Goal: Find specific page/section: Find specific page/section

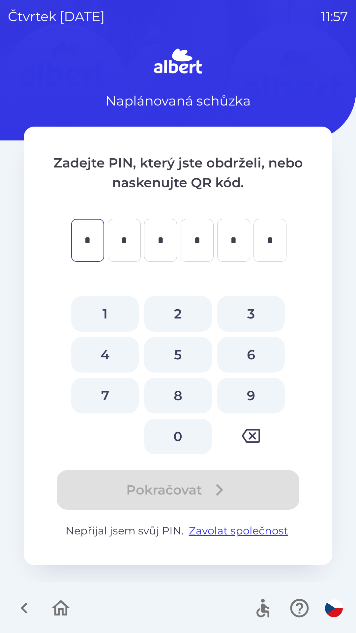
click at [27, 611] on icon "button" at bounding box center [24, 608] width 22 height 22
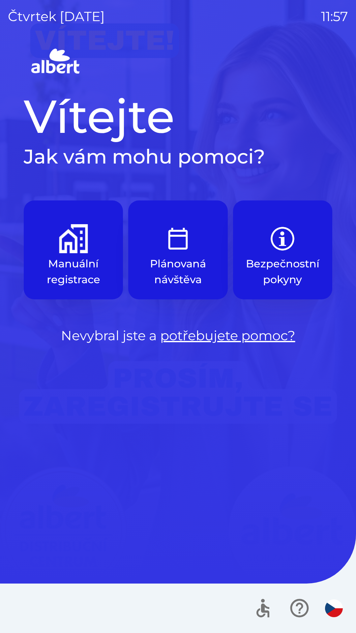
click at [65, 240] on img "button" at bounding box center [73, 238] width 29 height 29
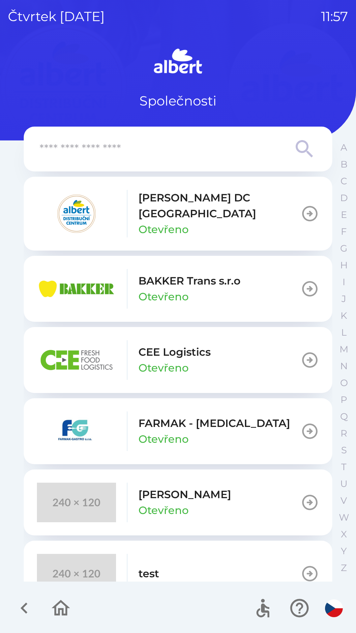
click at [203, 283] on div "BAKKER Trans s.r.o Otevřeno" at bounding box center [189, 289] width 102 height 32
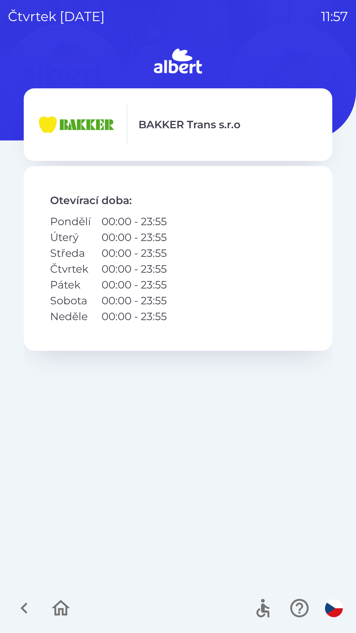
click at [176, 123] on p "BAKKER Trans s.r.o" at bounding box center [189, 125] width 102 height 16
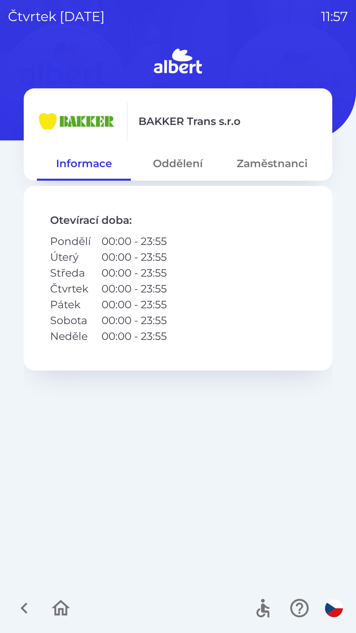
click at [241, 160] on button "Zaměstnanci" at bounding box center [272, 164] width 94 height 24
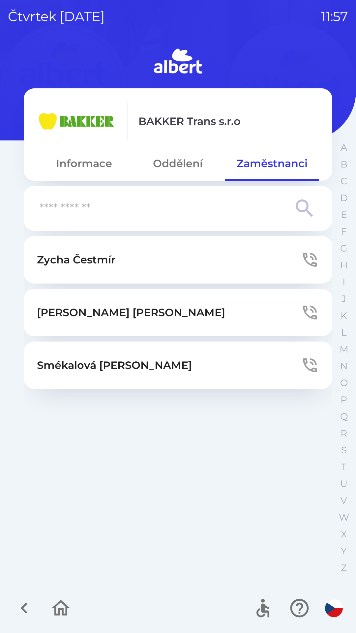
click at [175, 166] on button "Oddělení" at bounding box center [178, 164] width 94 height 24
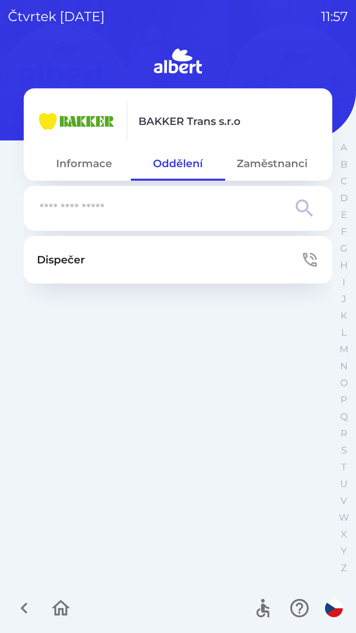
click at [141, 255] on button "Dispečer" at bounding box center [178, 259] width 309 height 47
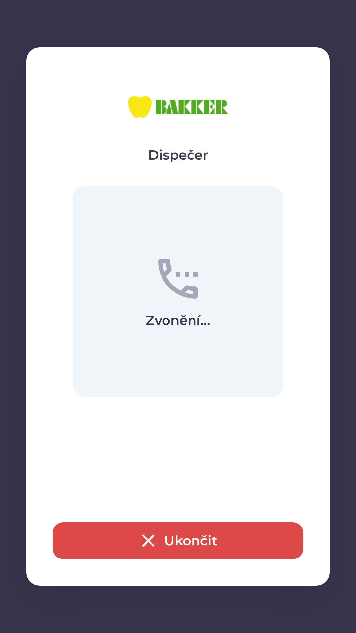
click at [187, 544] on button "Ukončit" at bounding box center [178, 540] width 251 height 37
